Goal: Task Accomplishment & Management: Use online tool/utility

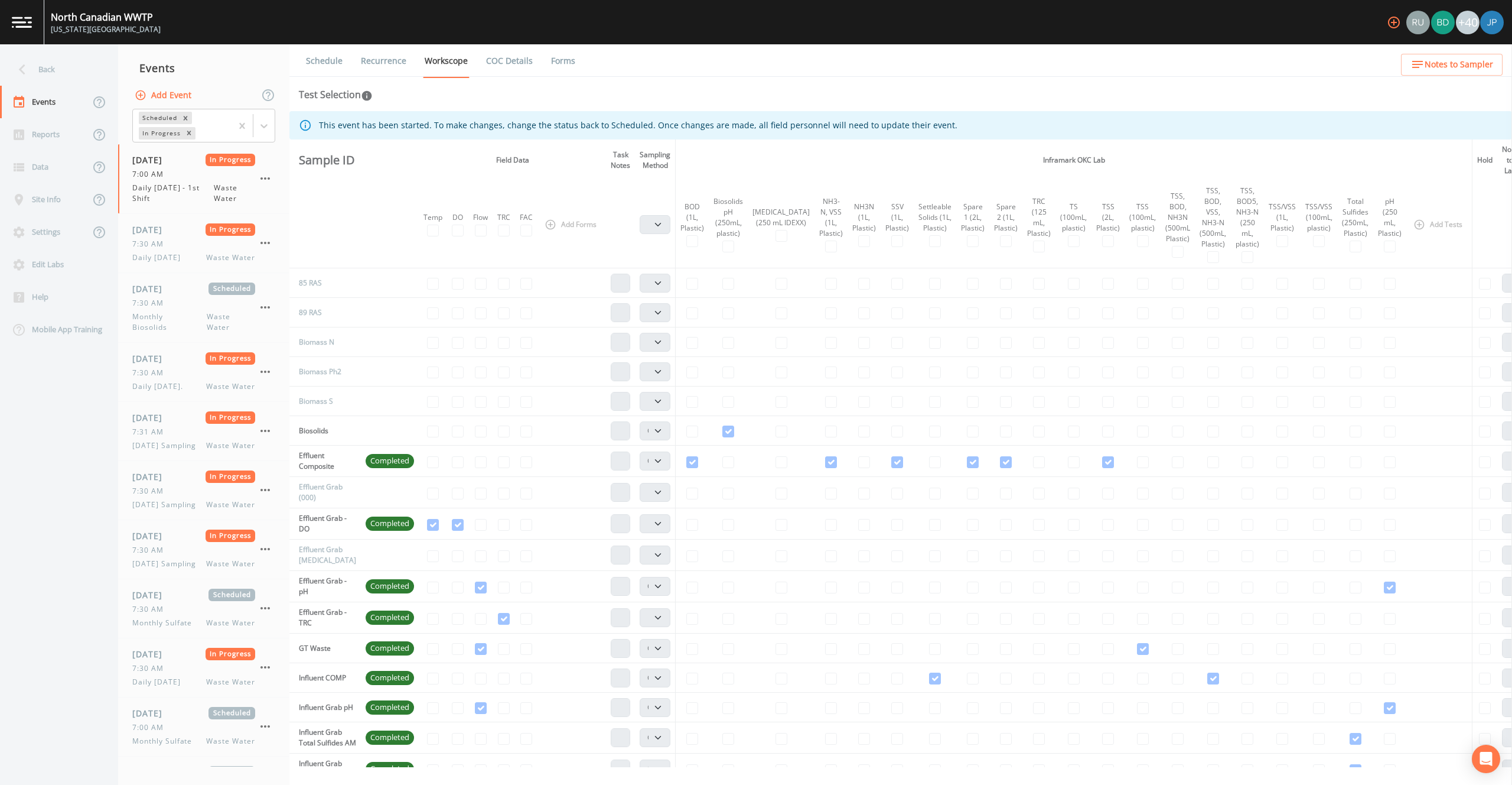
select select "092b3f94-5697-4c94-9891-da161916fdbb"
select select "b6a3c313-748b-4795-a028-792ad310bd60"
select select "092b3f94-5697-4c94-9891-da161916fdbb"
select select "b6a3c313-748b-4795-a028-792ad310bd60"
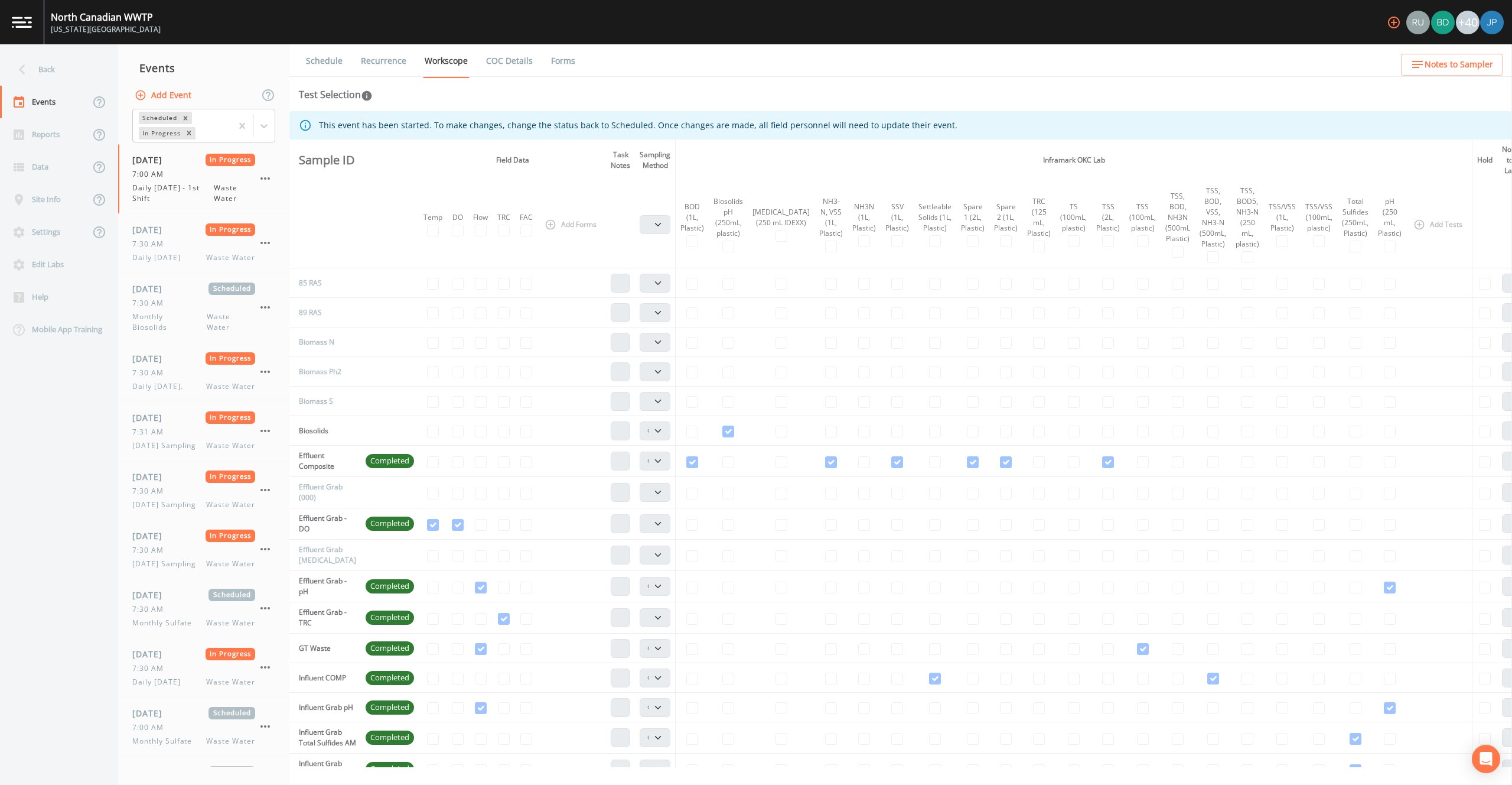
select select "092b3f94-5697-4c94-9891-da161916fdbb"
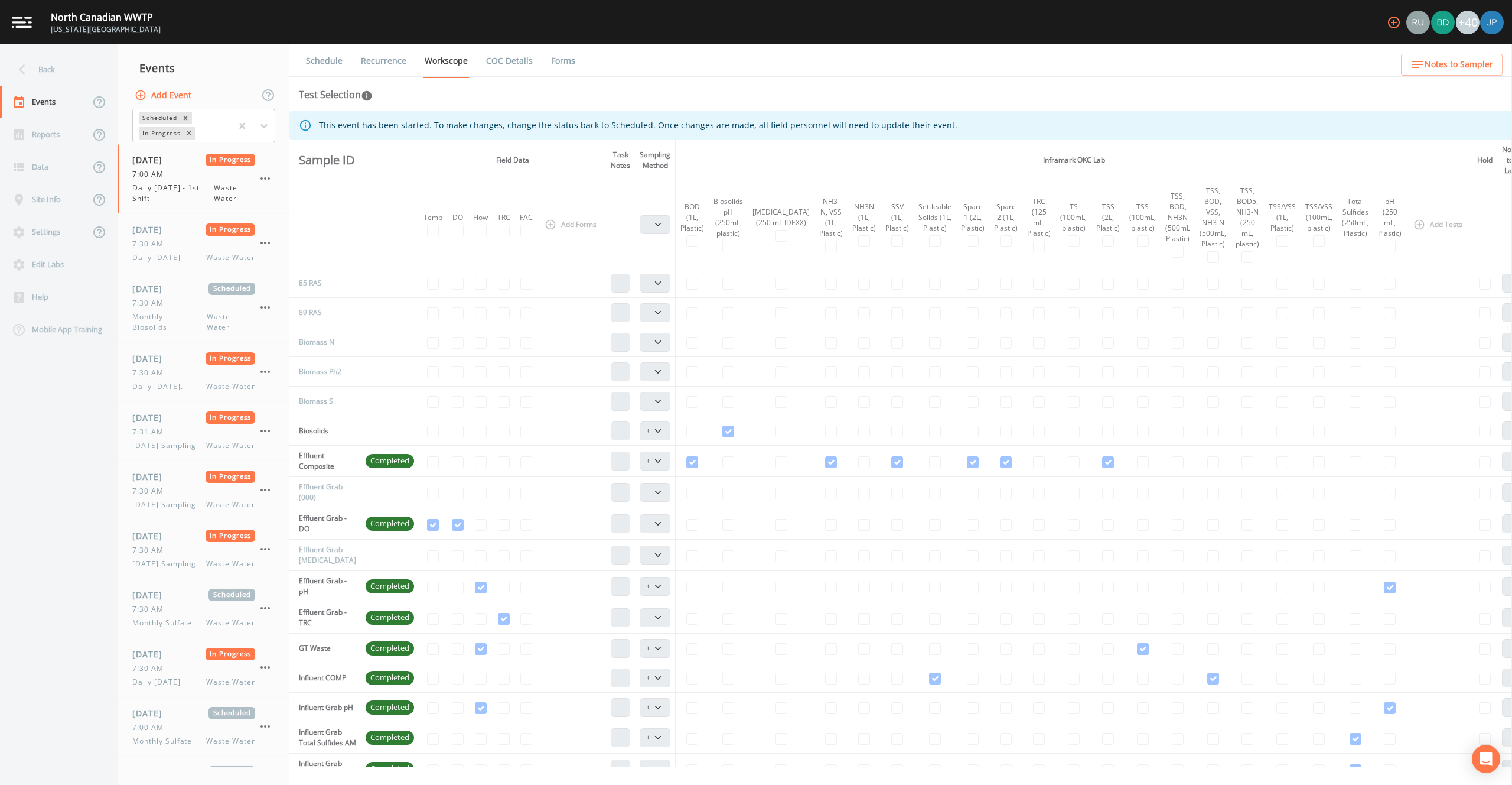
select select "092b3f94-5697-4c94-9891-da161916fdbb"
